Goal: Transaction & Acquisition: Purchase product/service

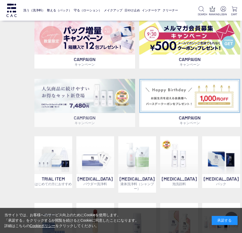
scroll to position [207, 0]
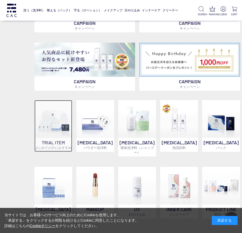
click at [59, 135] on img at bounding box center [53, 119] width 38 height 38
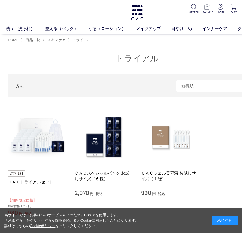
scroll to position [52, 0]
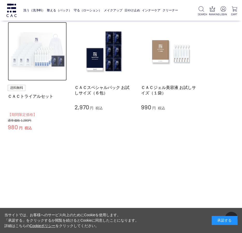
click at [31, 72] on img at bounding box center [37, 51] width 59 height 59
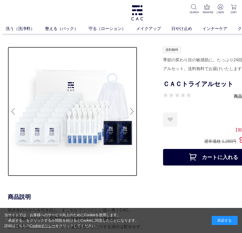
drag, startPoint x: 134, startPoint y: 85, endPoint x: 149, endPoint y: 83, distance: 15.2
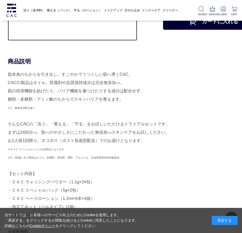
scroll to position [129, 0]
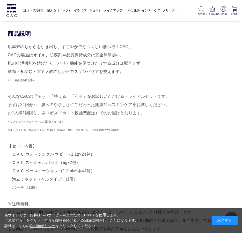
click at [138, 169] on div "肌本来のちからを引き出し、すこやかでうつくしい肌へ導くCAC。 CACの製品はオイル、防腐剤や品質保持成分は完全無添加 ※1 。 肌の排泄機能を妨げたり、バリ…" at bounding box center [137, 142] width 259 height 199
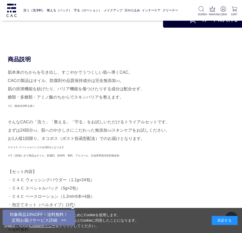
scroll to position [104, 0]
